Goal: Use online tool/utility: Utilize a website feature to perform a specific function

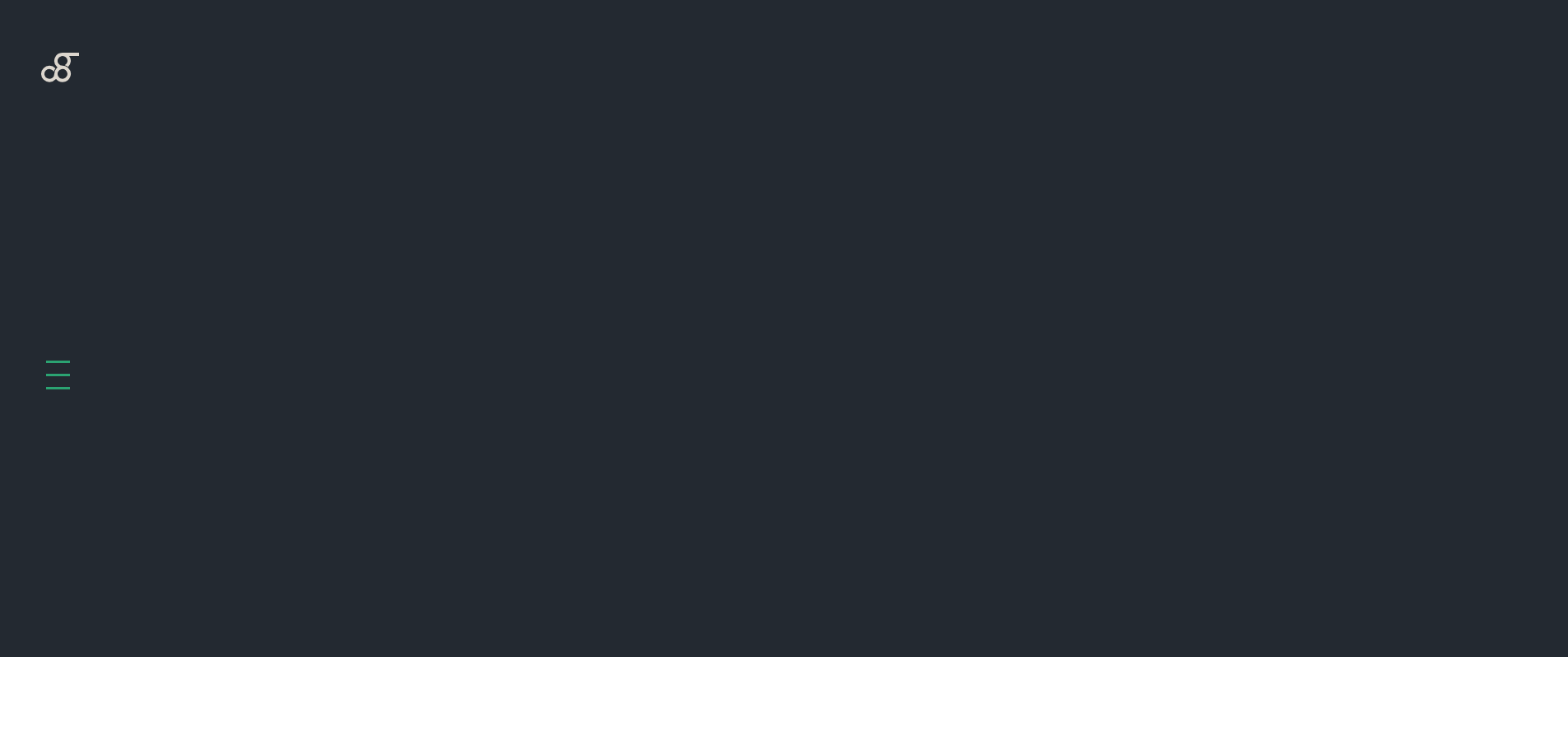
scroll to position [657, 0]
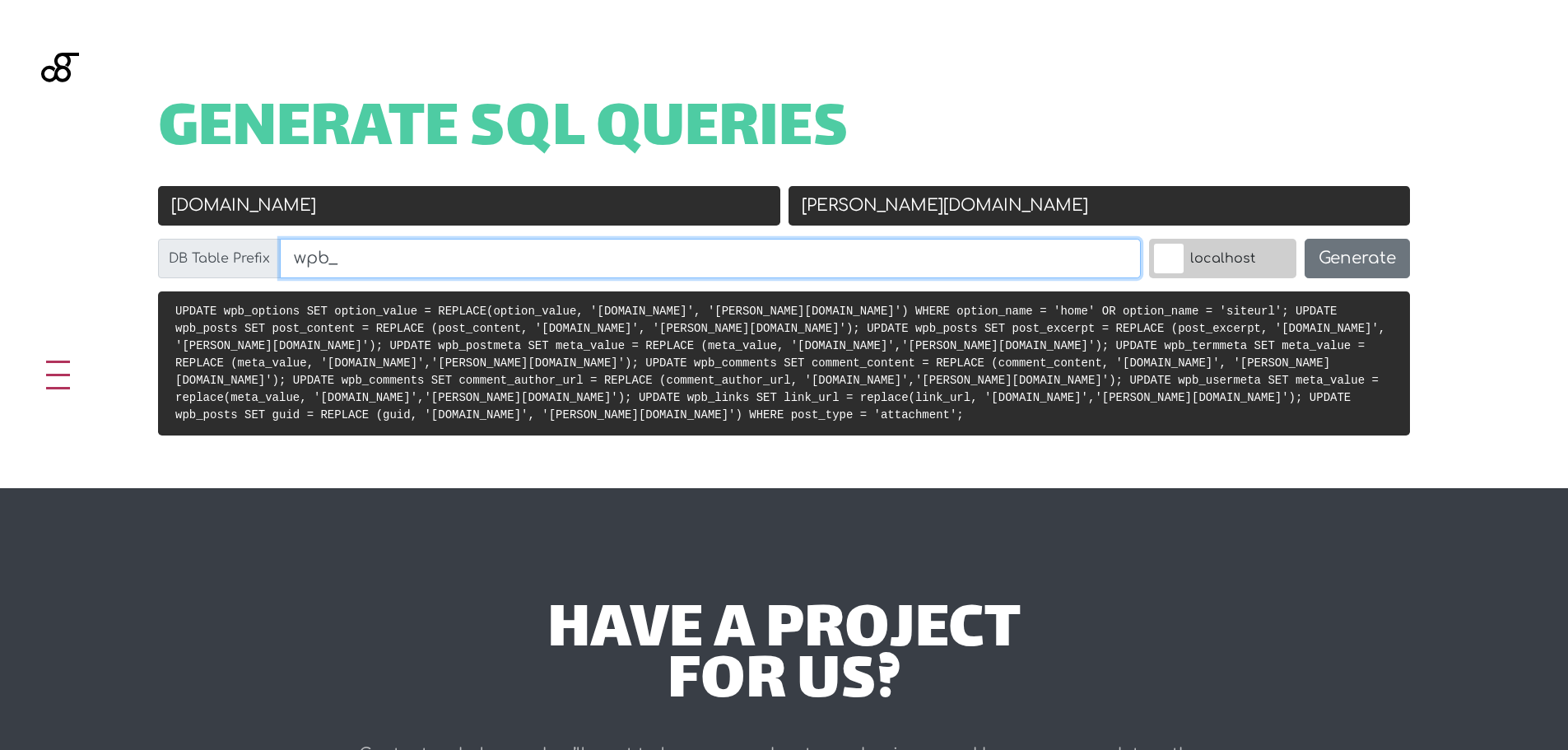
click at [326, 263] on input "wpb_" at bounding box center [710, 258] width 861 height 40
type input "wp_"
click at [684, 210] on input "ilmiobagno.eu" at bounding box center [469, 206] width 623 height 40
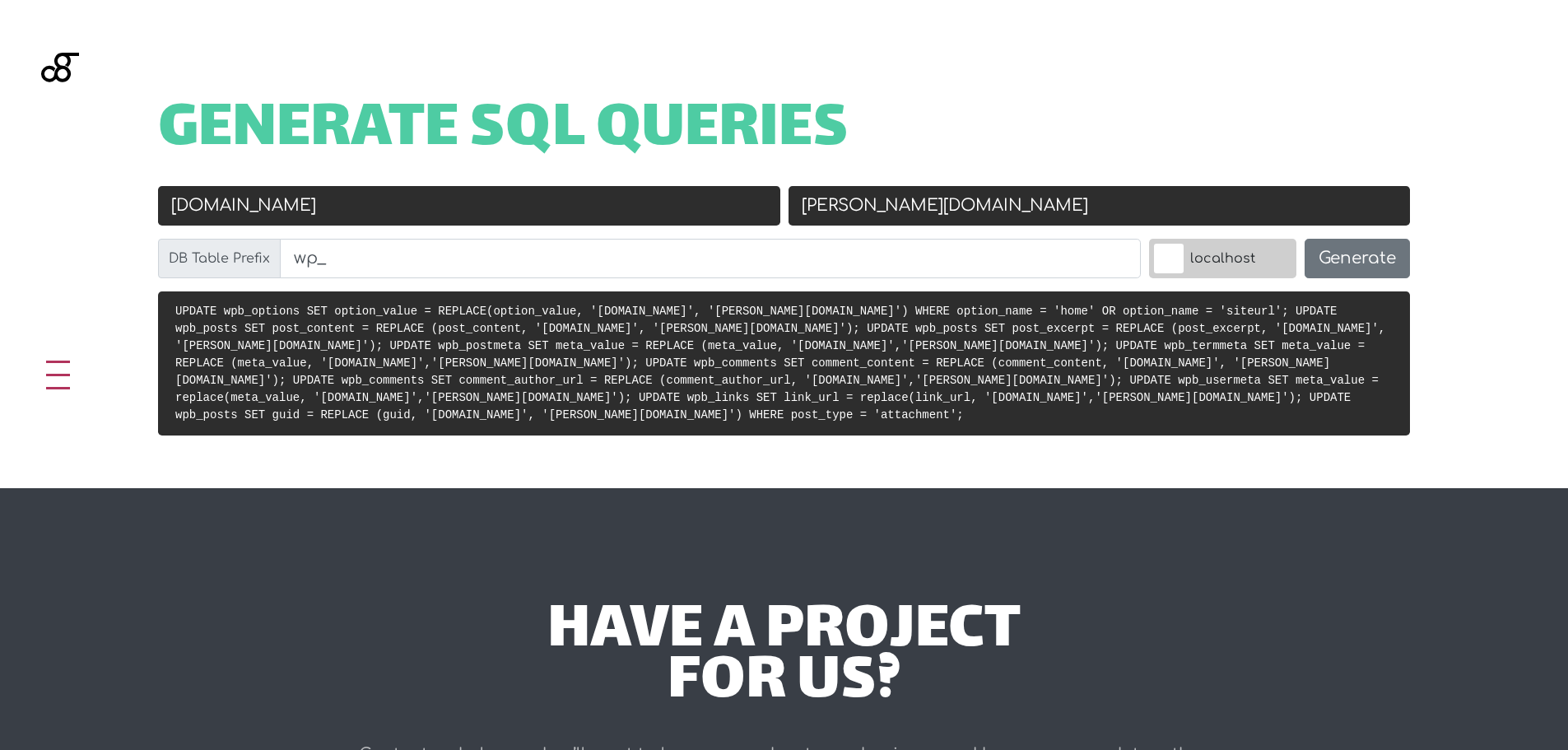
paste input "[DOMAIN_NAME]"
type input "[DOMAIN_NAME]"
click at [877, 189] on input "sam-group.it" at bounding box center [1100, 206] width 623 height 40
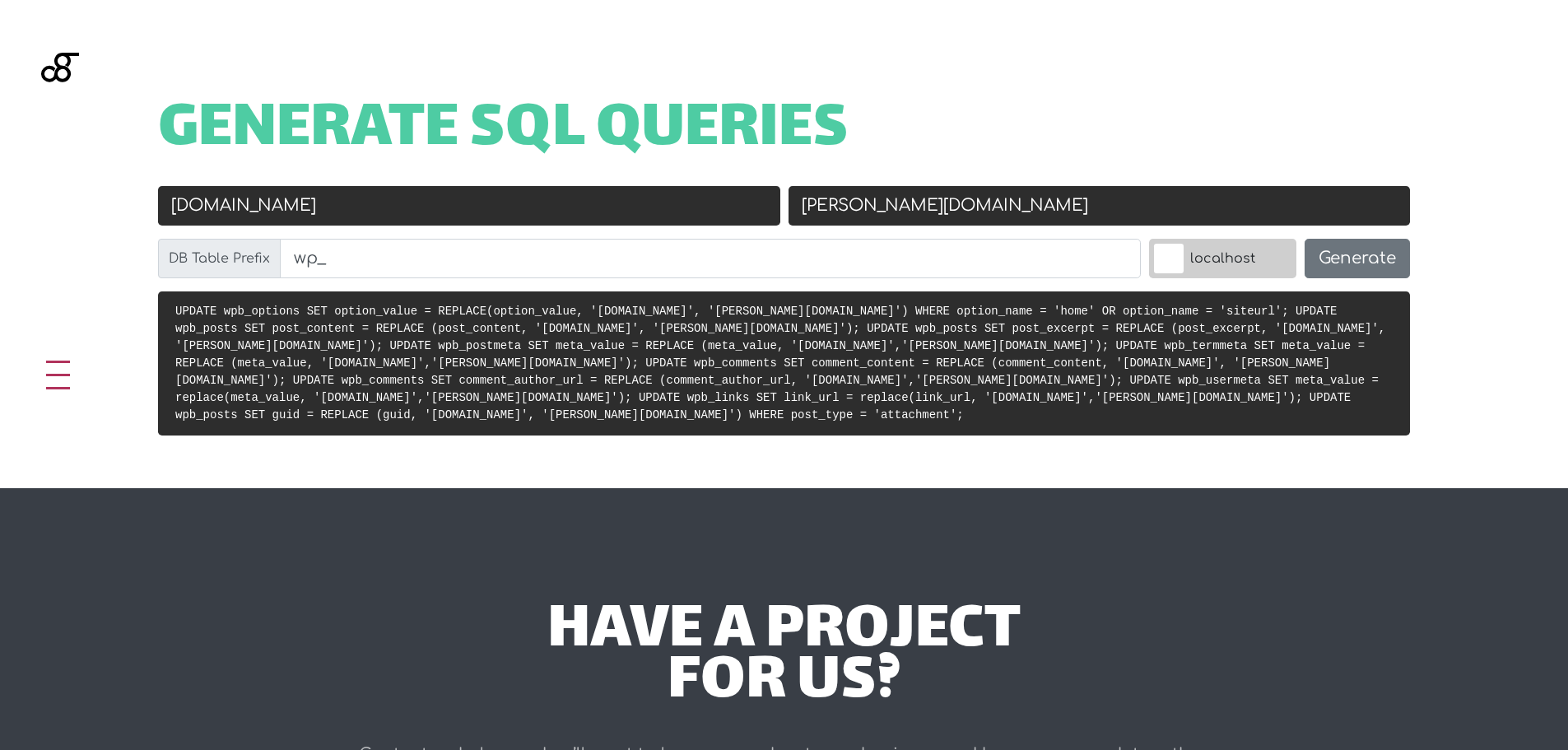
paste input "[DOMAIN_NAME]"
drag, startPoint x: 972, startPoint y: 205, endPoint x: 1192, endPoint y: 197, distance: 220.1
click at [1192, 197] on input "[DOMAIN_NAME]" at bounding box center [1100, 206] width 623 height 40
type input "[DOMAIN_NAME]"
click at [1076, 140] on h1 "Generate SQL Queries" at bounding box center [783, 131] width 1252 height 51
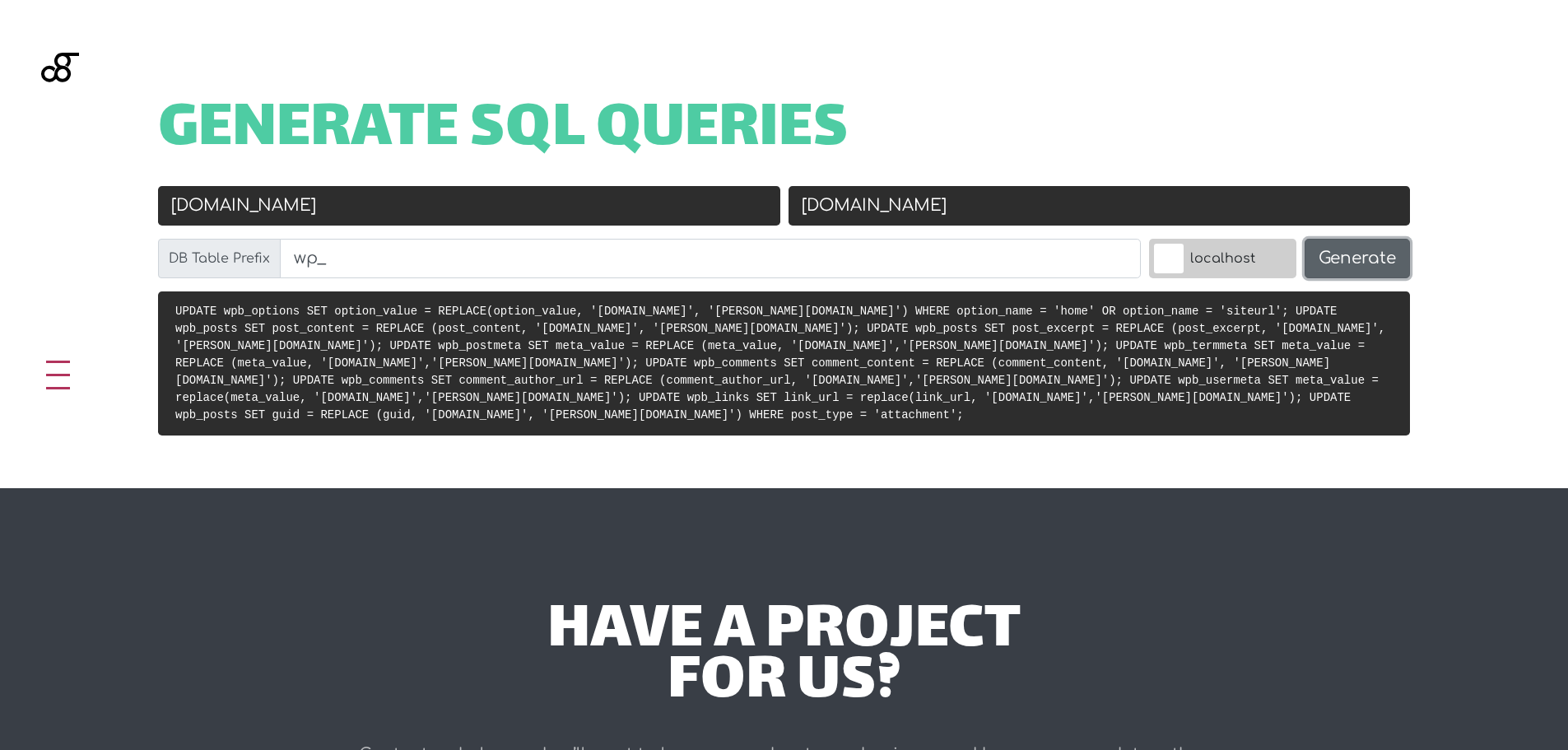
click at [1316, 258] on button "Generate" at bounding box center [1356, 258] width 105 height 40
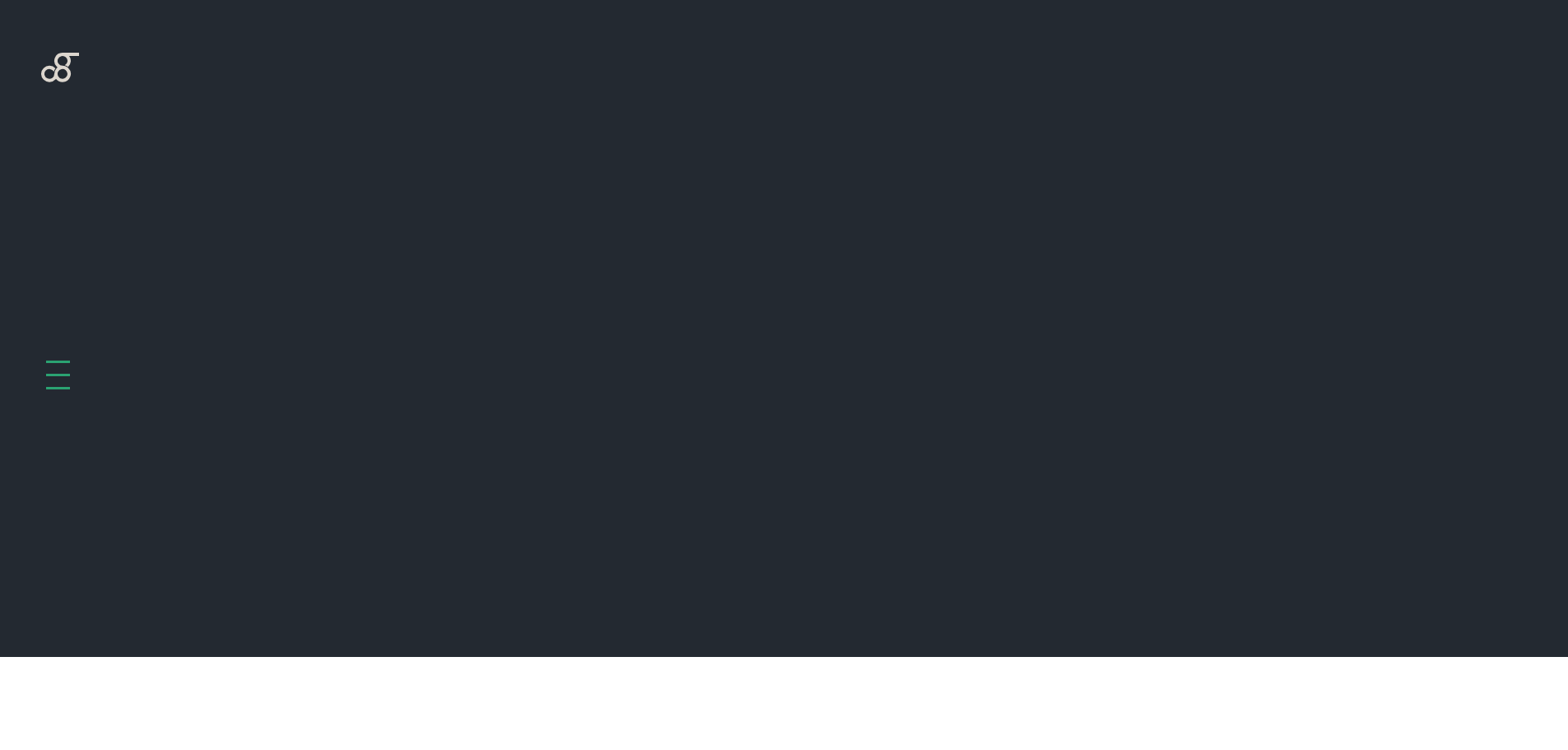
scroll to position [657, 0]
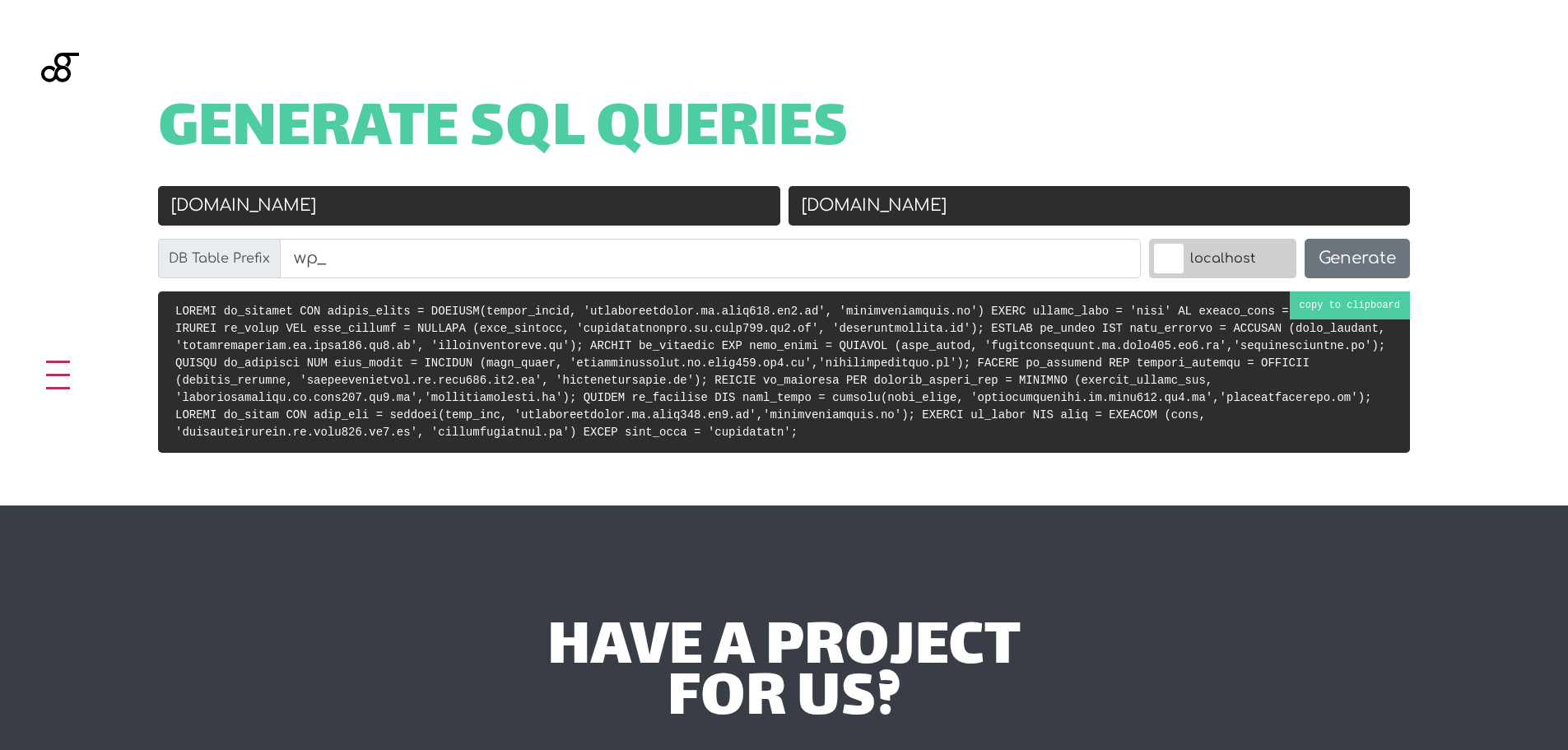
click at [527, 373] on pre at bounding box center [783, 372] width 1252 height 161
click at [540, 211] on input "[DOMAIN_NAME]" at bounding box center [469, 206] width 623 height 40
